Goal: Task Accomplishment & Management: Manage account settings

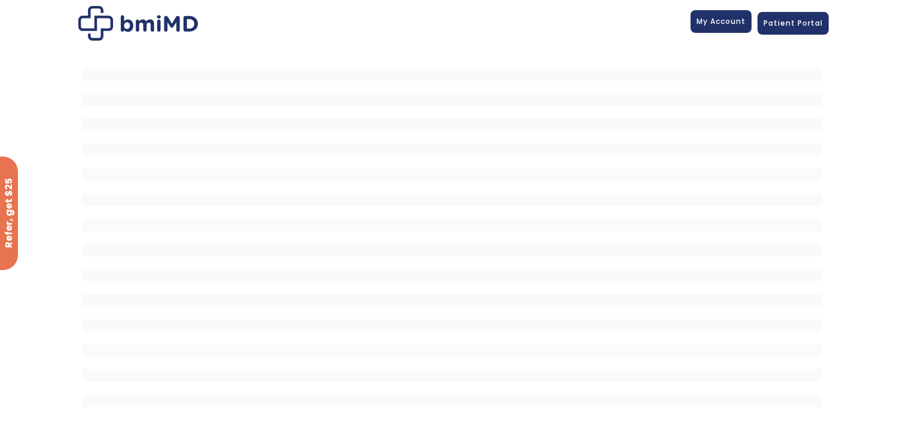
click at [708, 23] on span "My Account" at bounding box center [720, 21] width 49 height 10
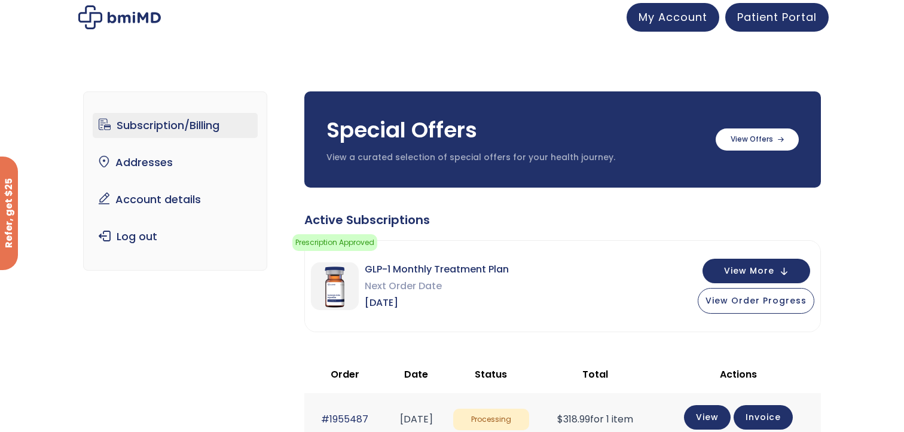
scroll to position [2, 0]
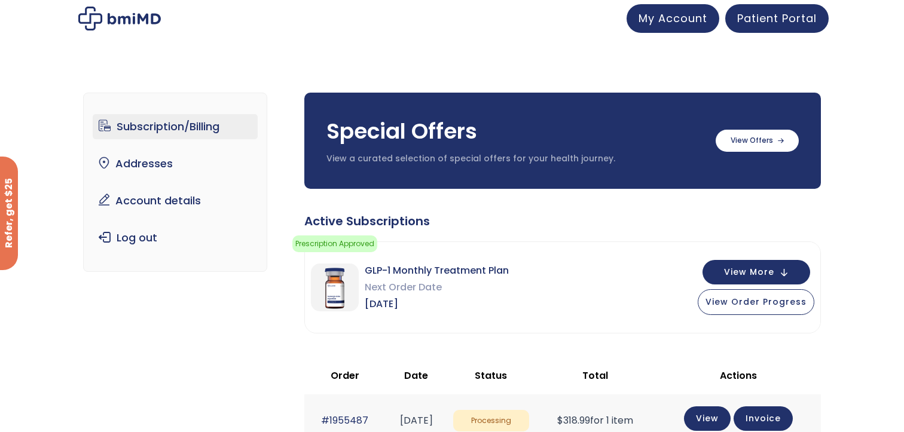
click at [175, 130] on link "Subscription/Billing" at bounding box center [176, 126] width 166 height 25
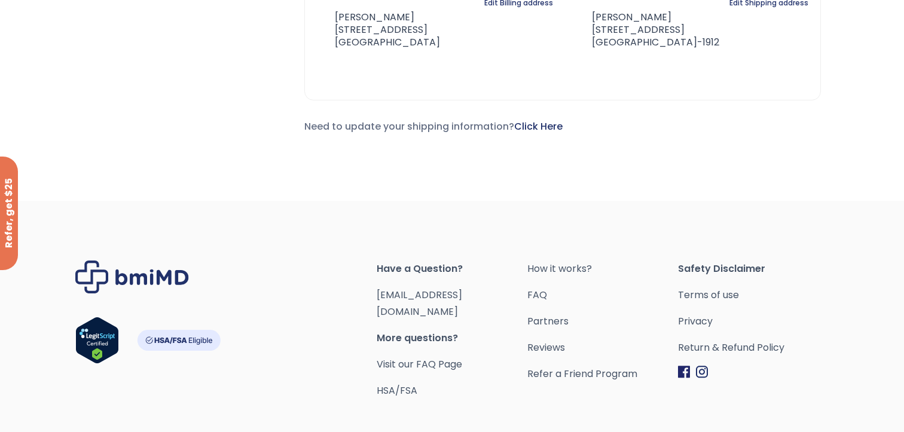
scroll to position [591, 0]
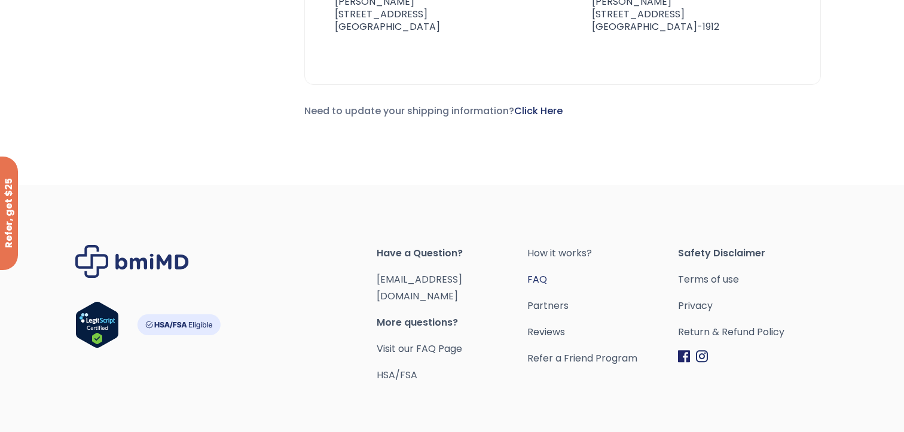
click at [542, 282] on link "FAQ" at bounding box center [602, 279] width 151 height 17
